Goal: Information Seeking & Learning: Learn about a topic

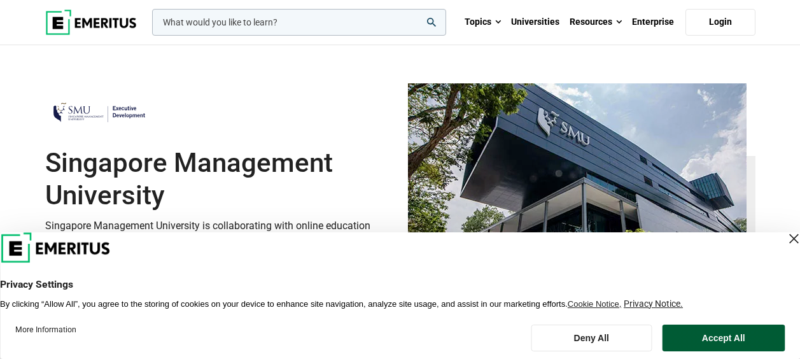
click at [729, 337] on button "Accept All" at bounding box center [724, 338] width 123 height 27
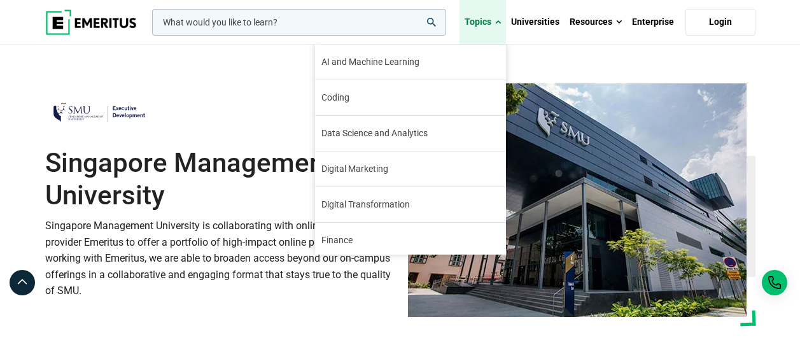
click at [503, 21] on link "Topics" at bounding box center [483, 22] width 46 height 45
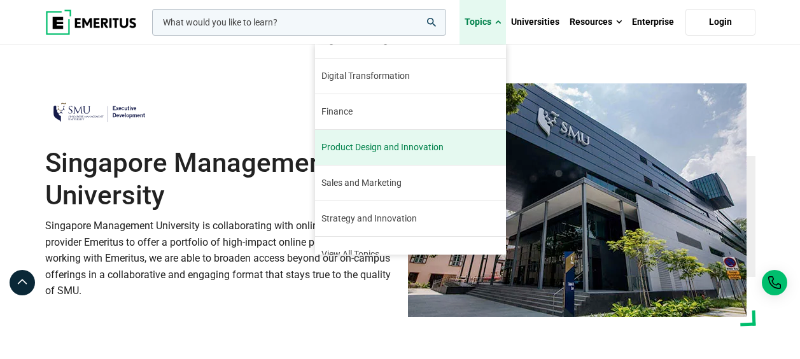
scroll to position [146, 0]
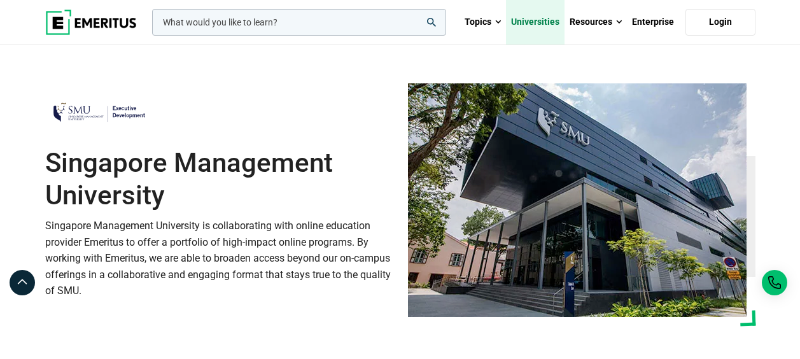
click at [537, 19] on link "Universities" at bounding box center [535, 22] width 59 height 45
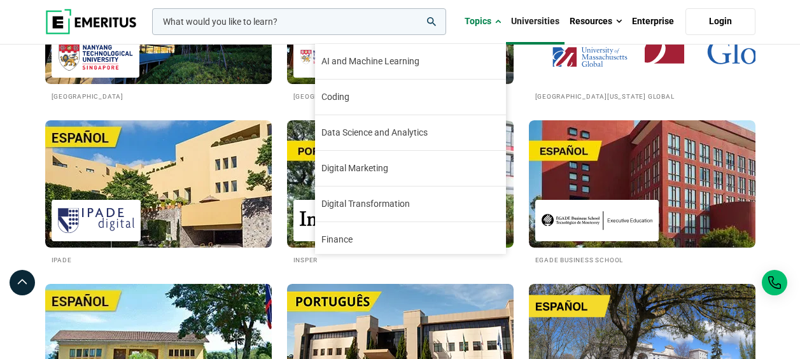
scroll to position [1973, 0]
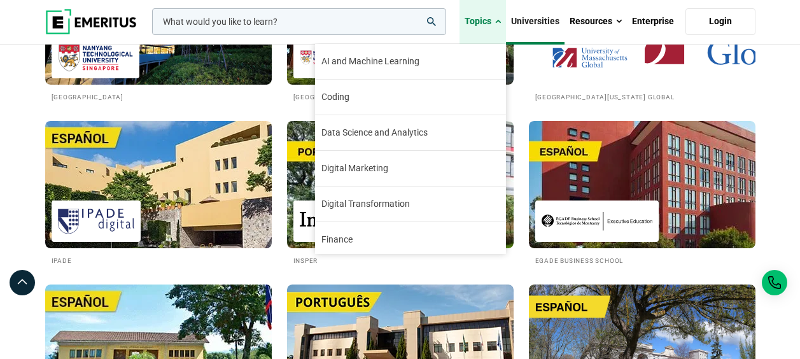
click at [504, 18] on link "Topics" at bounding box center [483, 21] width 46 height 45
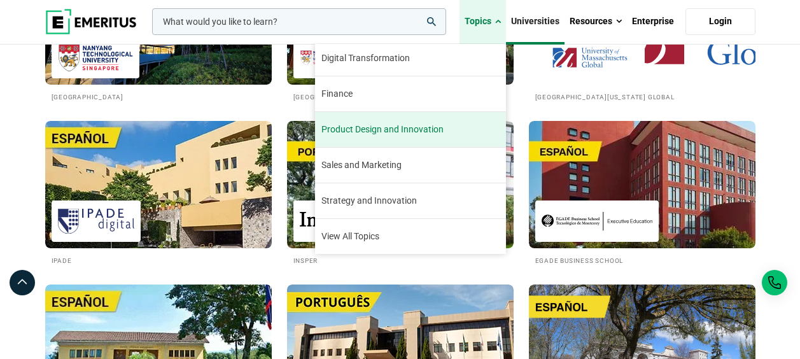
scroll to position [81, 0]
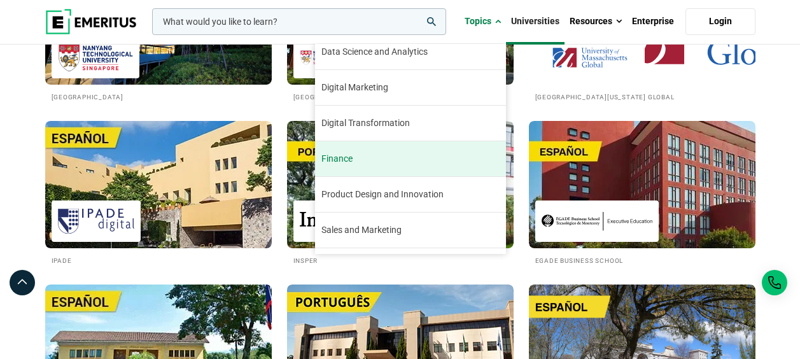
click at [348, 154] on span "Finance" at bounding box center [337, 158] width 31 height 13
click at [350, 164] on span "Finance" at bounding box center [337, 158] width 31 height 13
click at [348, 152] on span "Finance" at bounding box center [337, 158] width 31 height 13
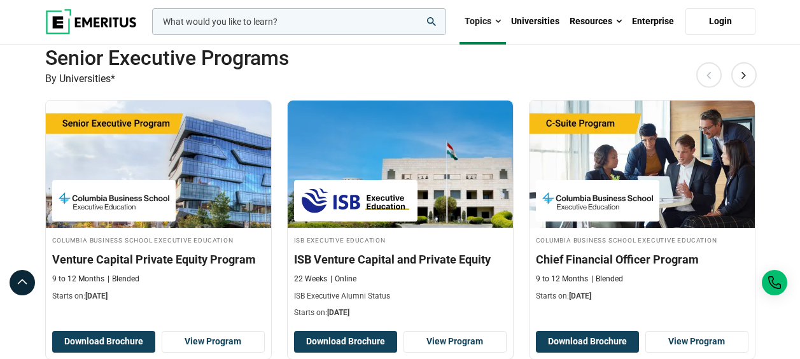
scroll to position [318, 0]
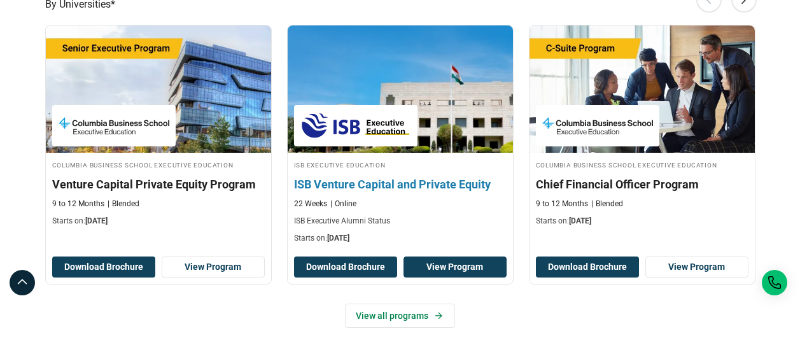
click at [453, 257] on link "View Program" at bounding box center [455, 268] width 103 height 22
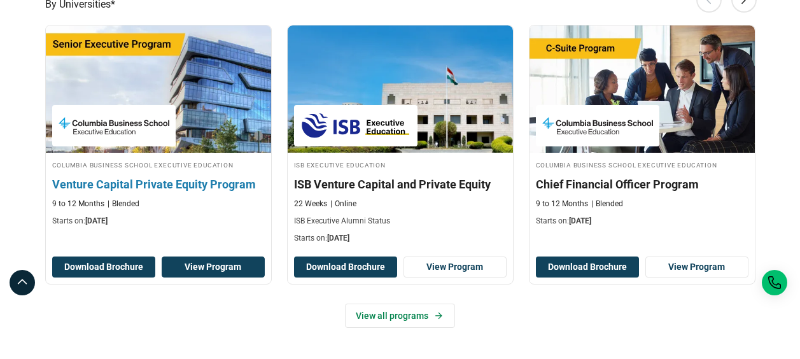
click at [216, 257] on link "View Program" at bounding box center [213, 268] width 103 height 22
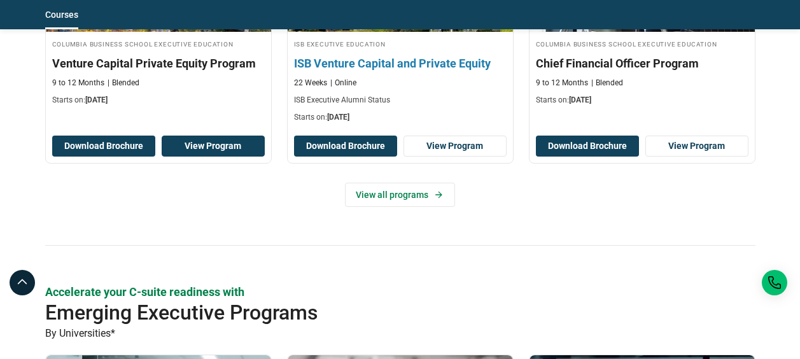
scroll to position [510, 0]
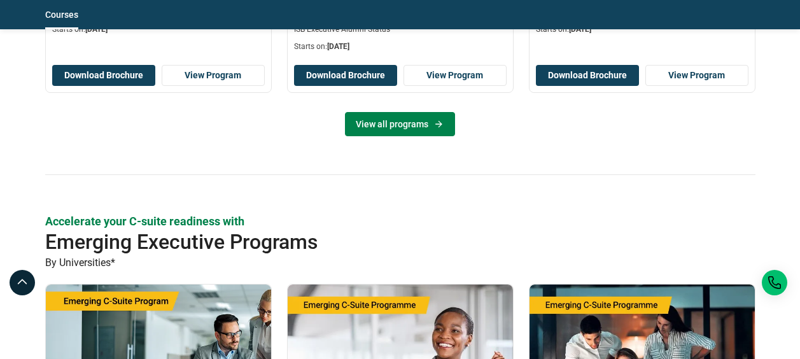
click at [420, 112] on link "View all programs" at bounding box center [400, 124] width 110 height 24
click at [439, 121] on icon at bounding box center [439, 124] width 7 height 7
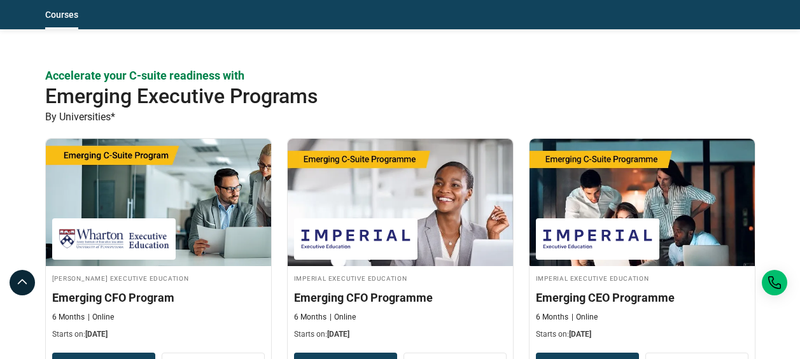
scroll to position [702, 0]
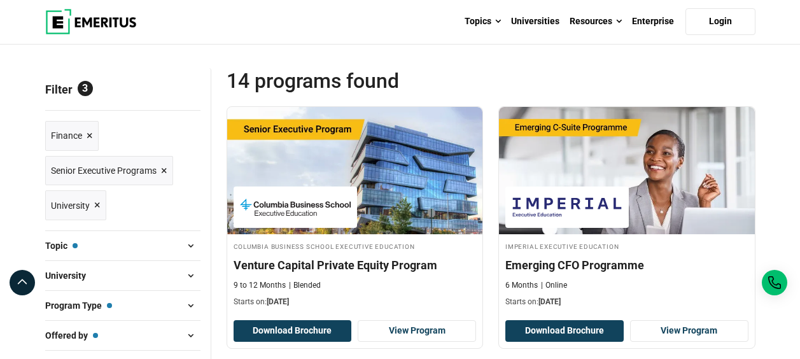
scroll to position [64, 0]
